Goal: Transaction & Acquisition: Obtain resource

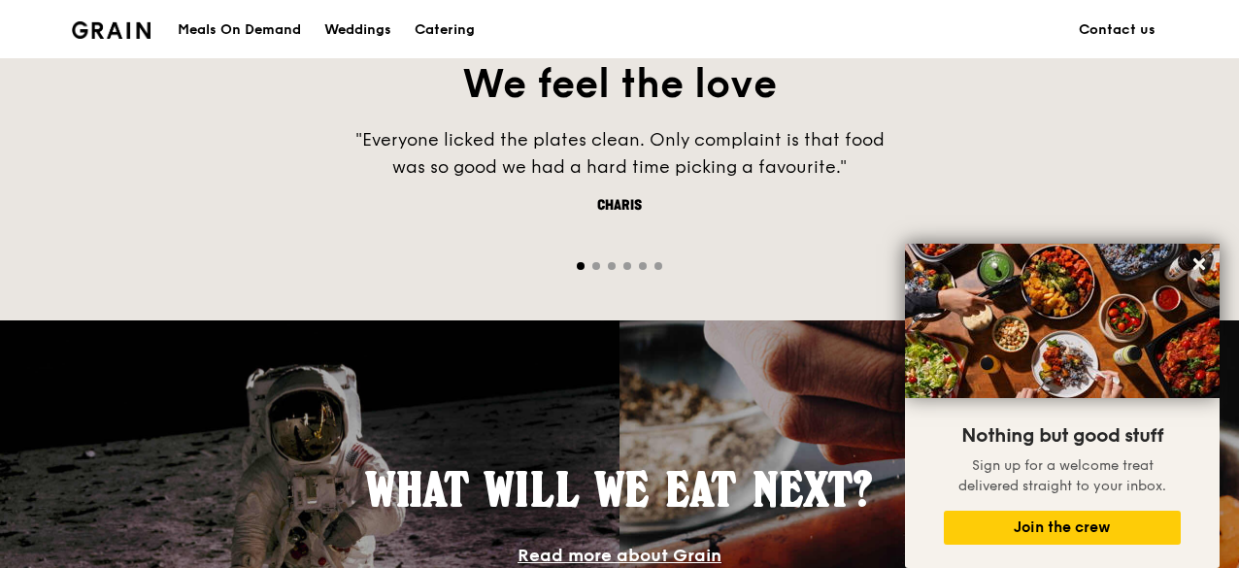
scroll to position [726, 0]
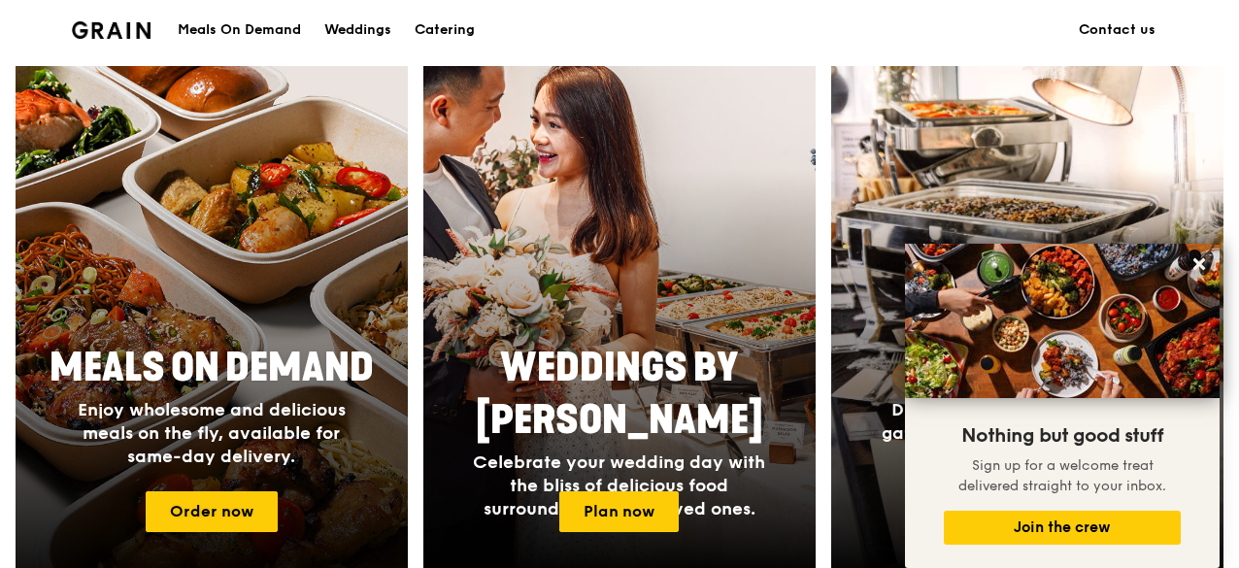
click at [113, 416] on span "Enjoy wholesome and delicious meals on the fly, available for same-day delivery." at bounding box center [212, 433] width 268 height 68
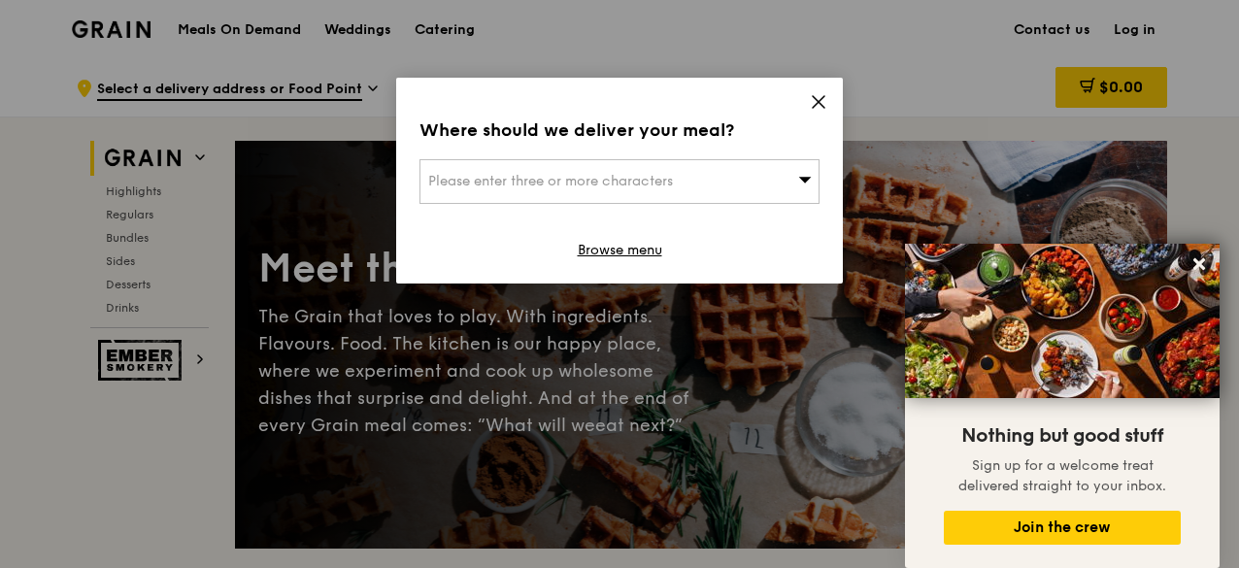
click at [827, 96] on div "Where should we deliver your meal? Please enter three or more characters Browse…" at bounding box center [619, 181] width 447 height 206
click at [821, 97] on icon at bounding box center [819, 102] width 12 height 12
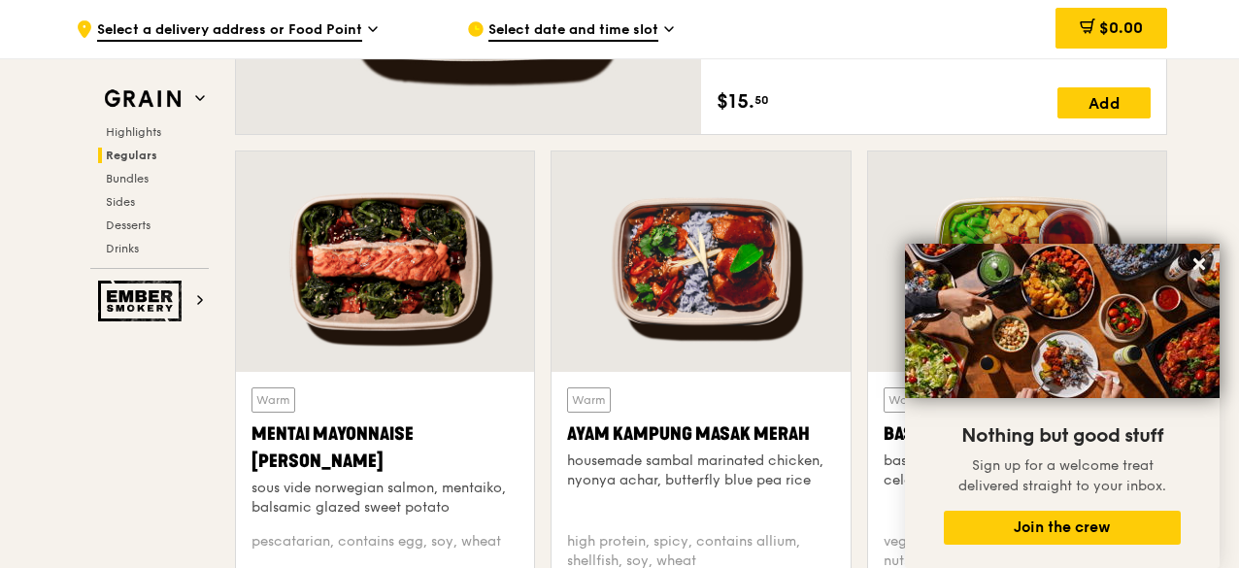
scroll to position [1748, 0]
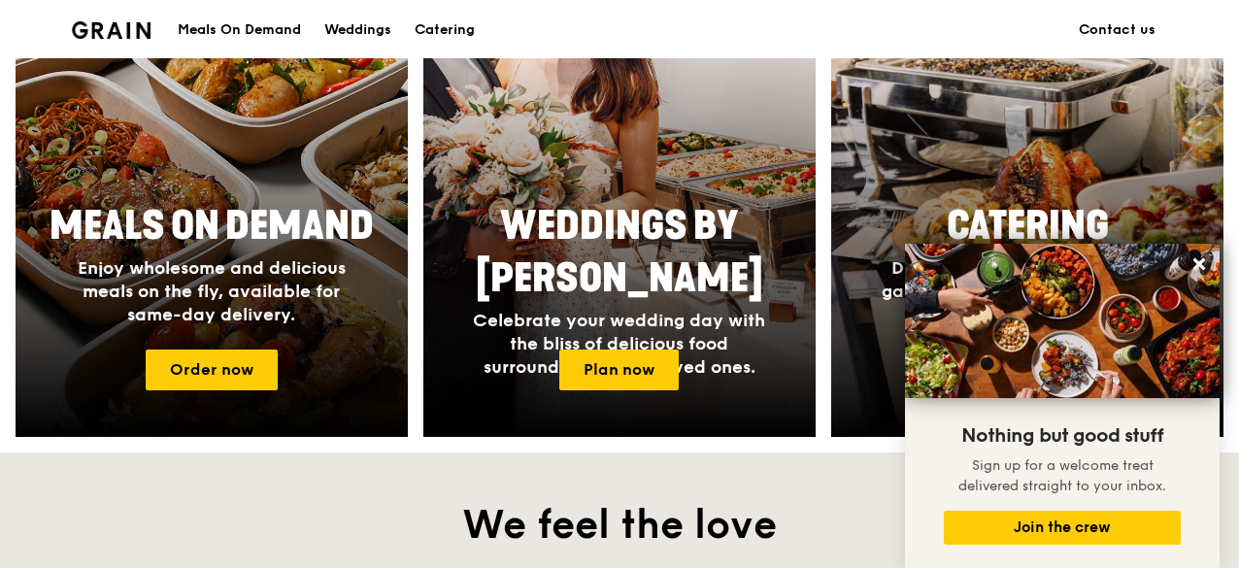
scroll to position [921, 0]
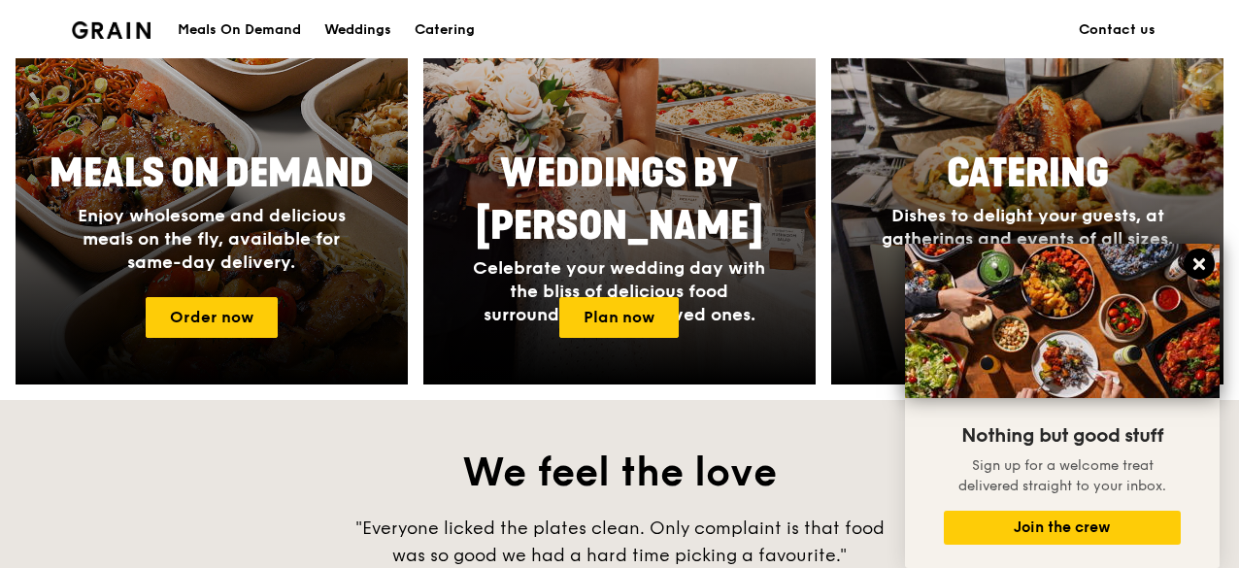
click at [1201, 268] on icon at bounding box center [1199, 264] width 12 height 12
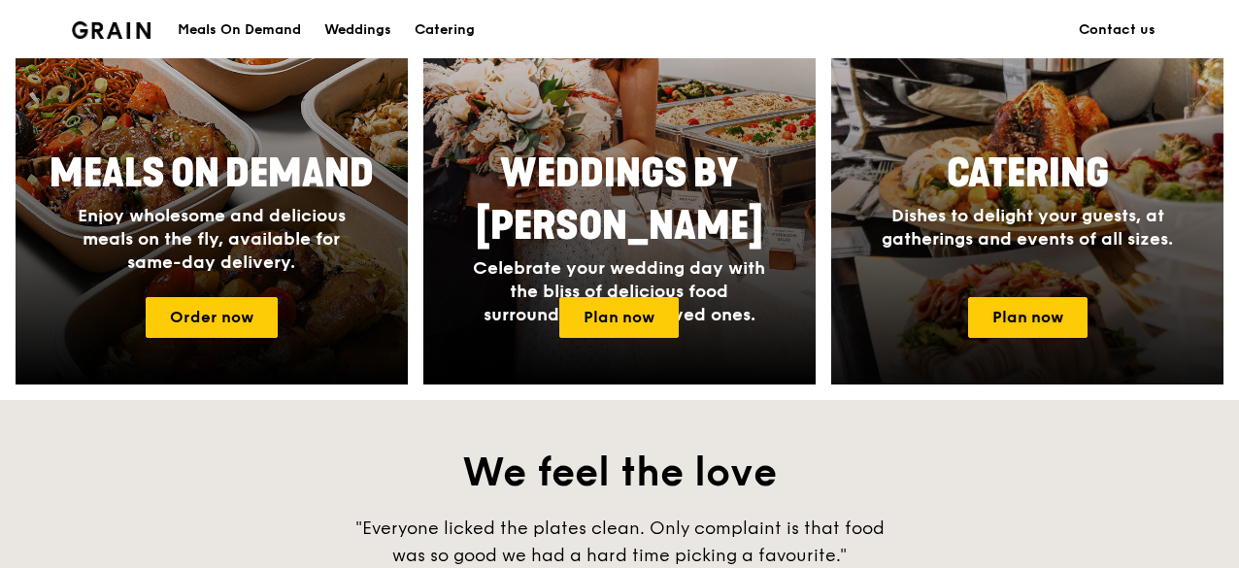
click at [1056, 238] on span "Dishes to delight your guests, at gatherings and events of all sizes." at bounding box center [1027, 227] width 291 height 45
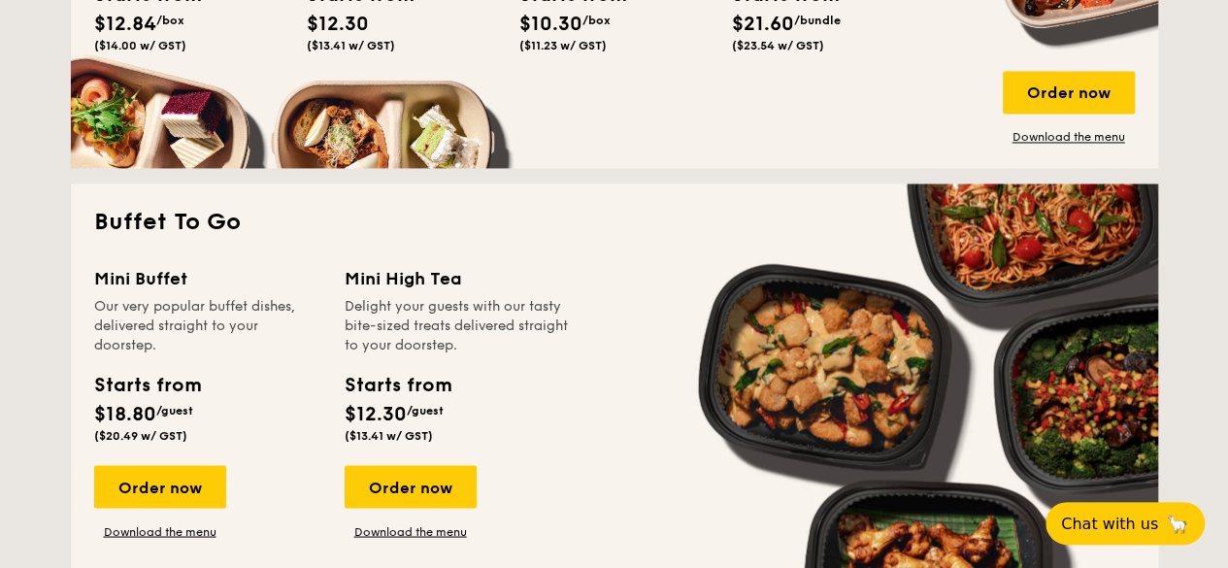
scroll to position [1359, 0]
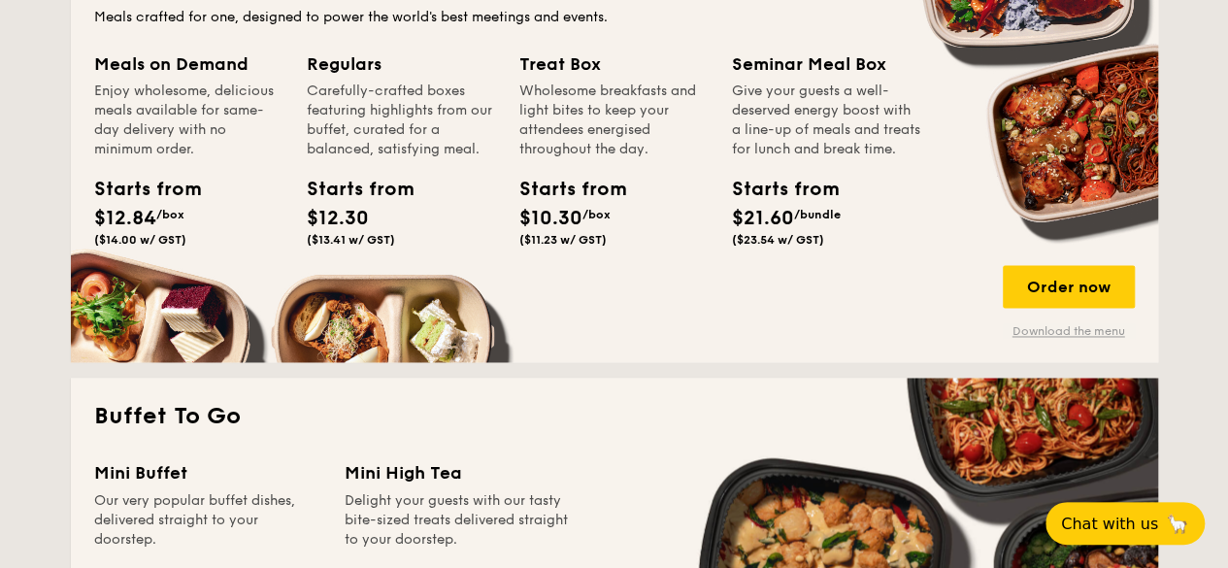
click at [1086, 335] on link "Download the menu" at bounding box center [1069, 331] width 132 height 16
